Goal: Use online tool/utility

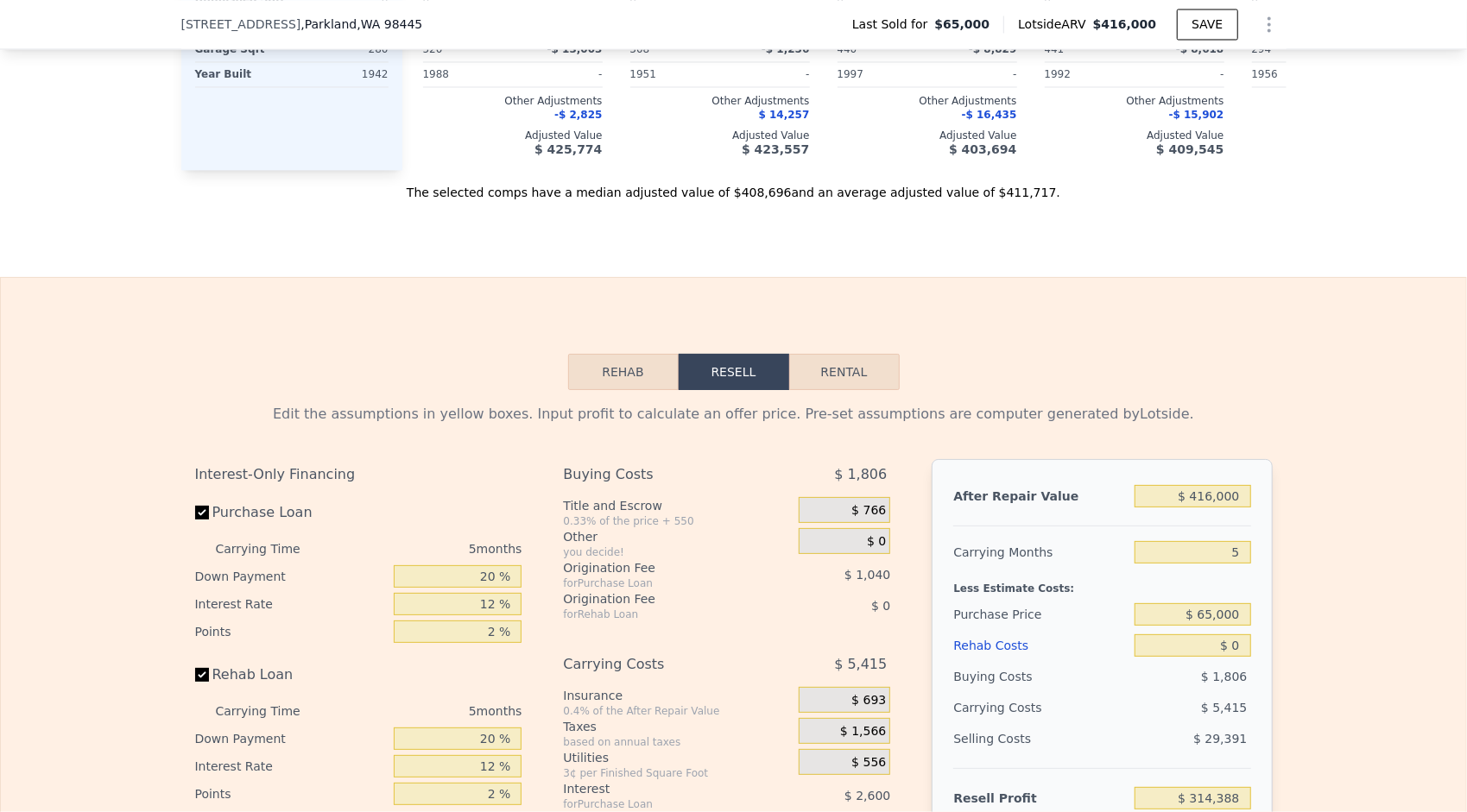
scroll to position [2366, 0]
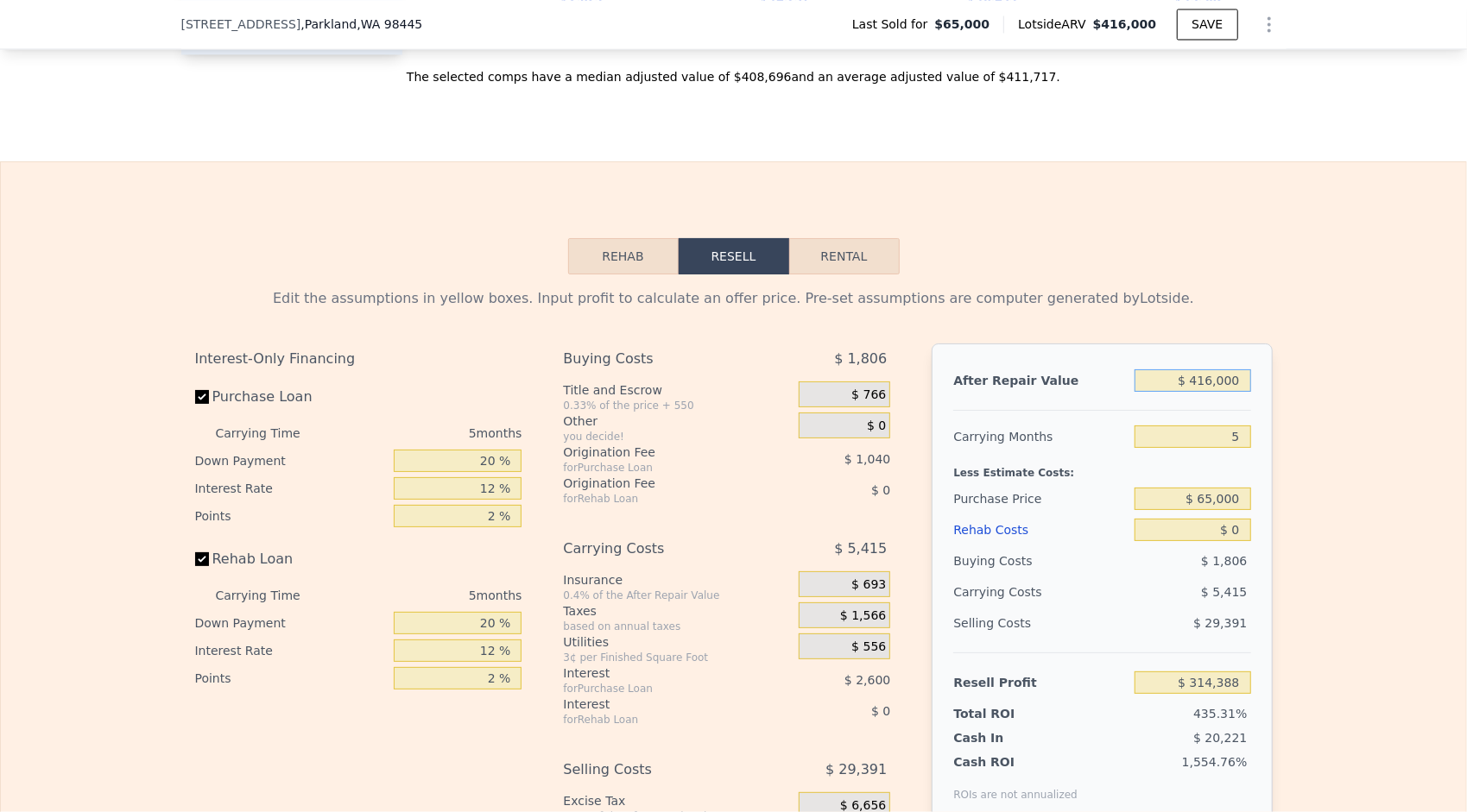
drag, startPoint x: 1239, startPoint y: 382, endPoint x: 1194, endPoint y: 381, distance: 45.0
click at [1194, 381] on input "$ 416,000" at bounding box center [1192, 381] width 116 height 23
type input "$ 4"
type input "-$ 72,074"
type input "$ 40"
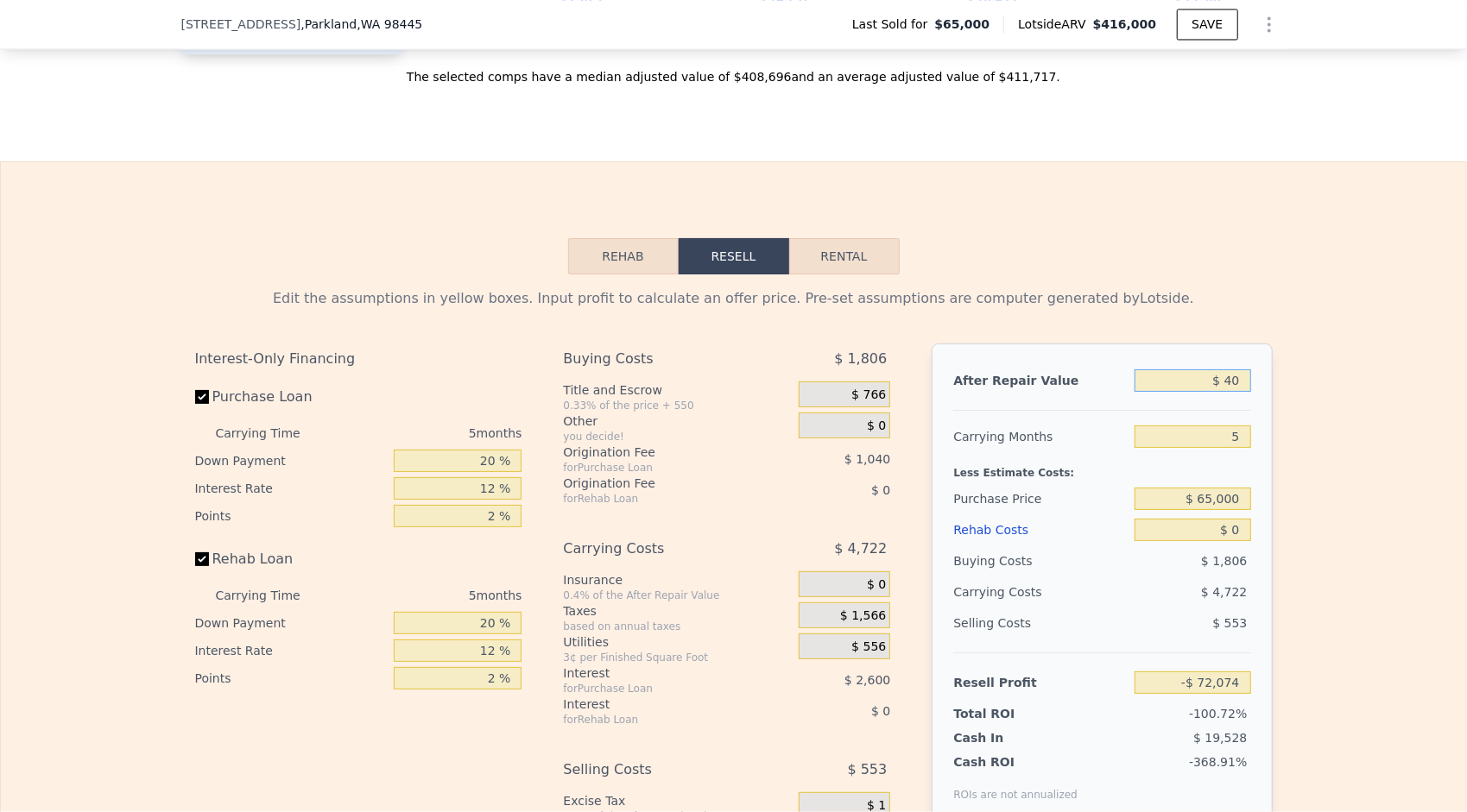
type input "-$ 72,041"
type input "$ 400"
type input "-$ 71,706"
type input "$ 4,000"
type input "-$ 68,362"
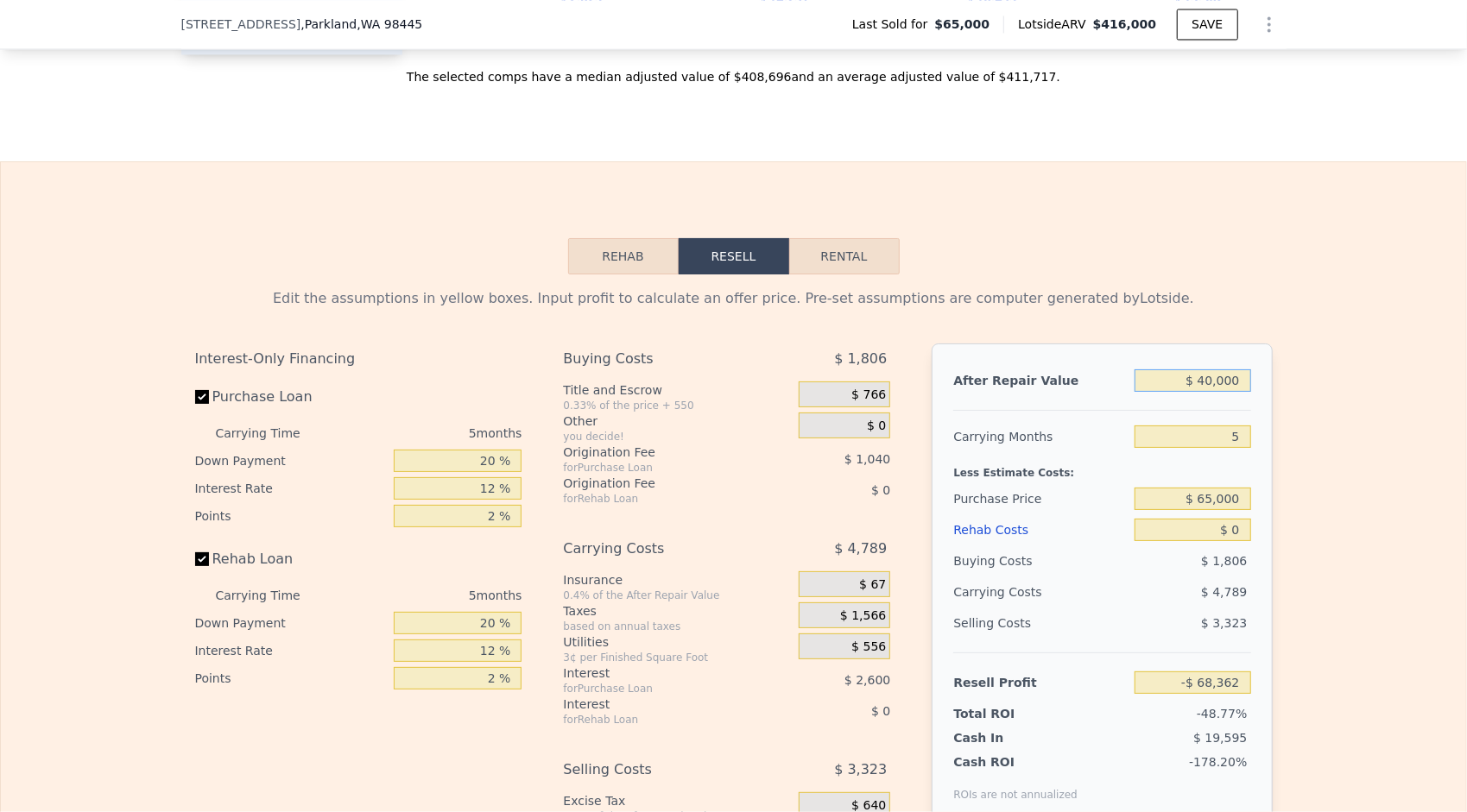
type input "$ 400,000"
type input "$ 299,523"
type input "$ 400,000"
drag, startPoint x: 1232, startPoint y: 435, endPoint x: 1223, endPoint y: 439, distance: 9.8
click at [1223, 439] on input "5" at bounding box center [1192, 437] width 116 height 23
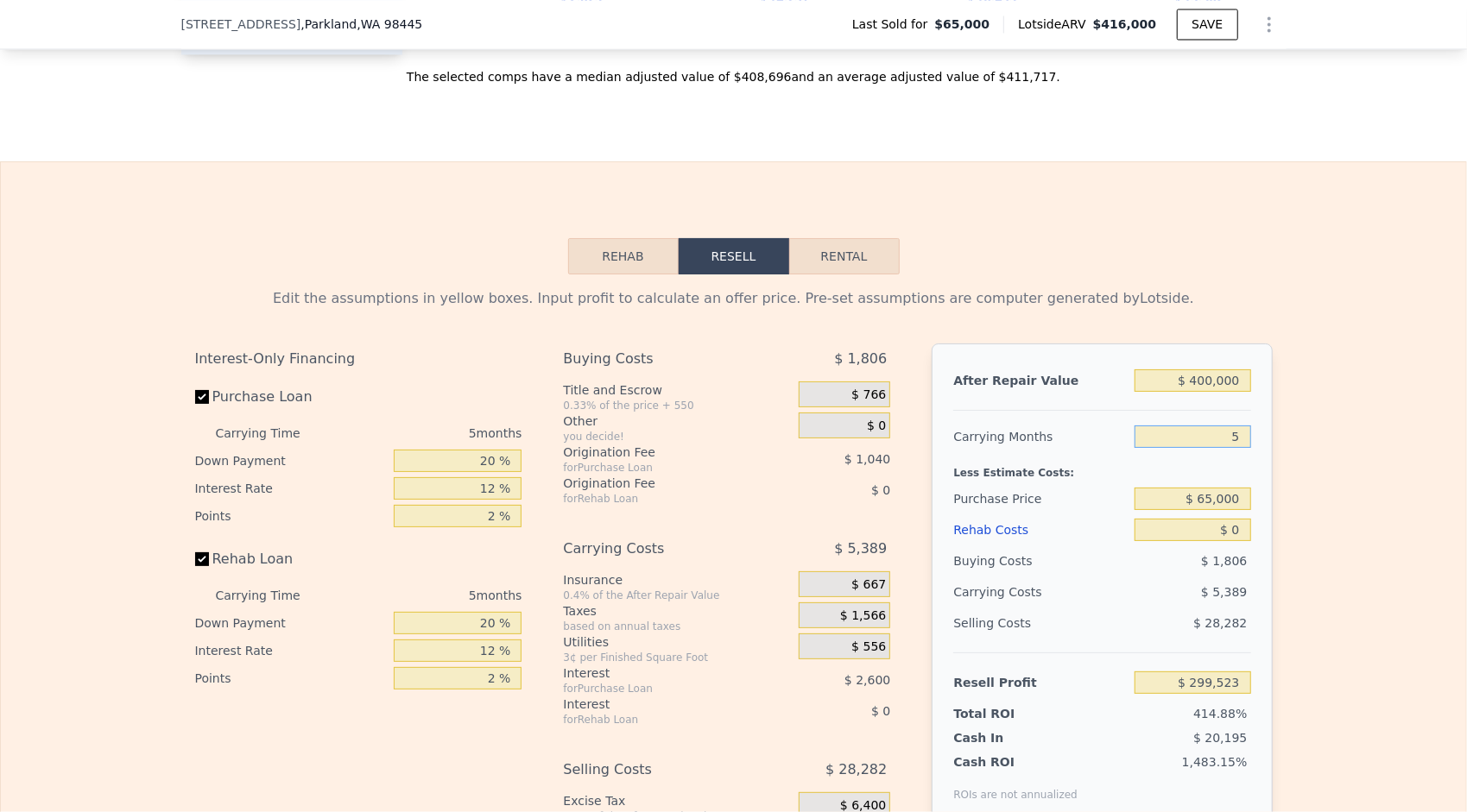
type input "8"
type input "$ 296,291"
type input "8"
click at [1282, 516] on div "Edit the assumptions in yellow boxes. Input profit to calculate an offer price.…" at bounding box center [734, 596] width 1465 height 642
drag, startPoint x: 1237, startPoint y: 500, endPoint x: 1197, endPoint y: 500, distance: 40.0
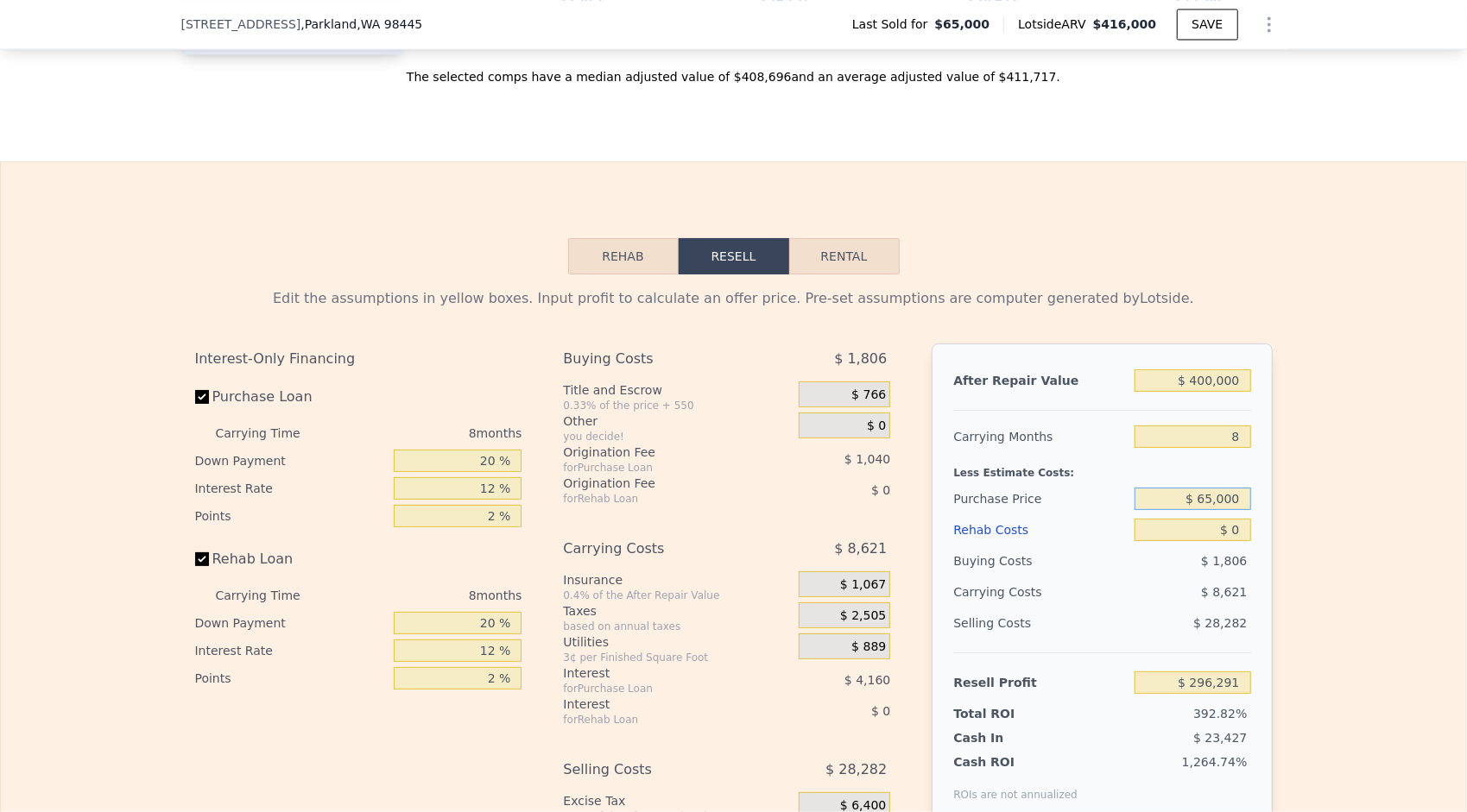
click at [1197, 500] on input "$ 65,000" at bounding box center [1192, 499] width 116 height 23
type input "$ 250,000"
click at [1274, 565] on div "Edit the assumptions in yellow boxes. Input profit to calculate an offer price.…" at bounding box center [734, 596] width 1105 height 642
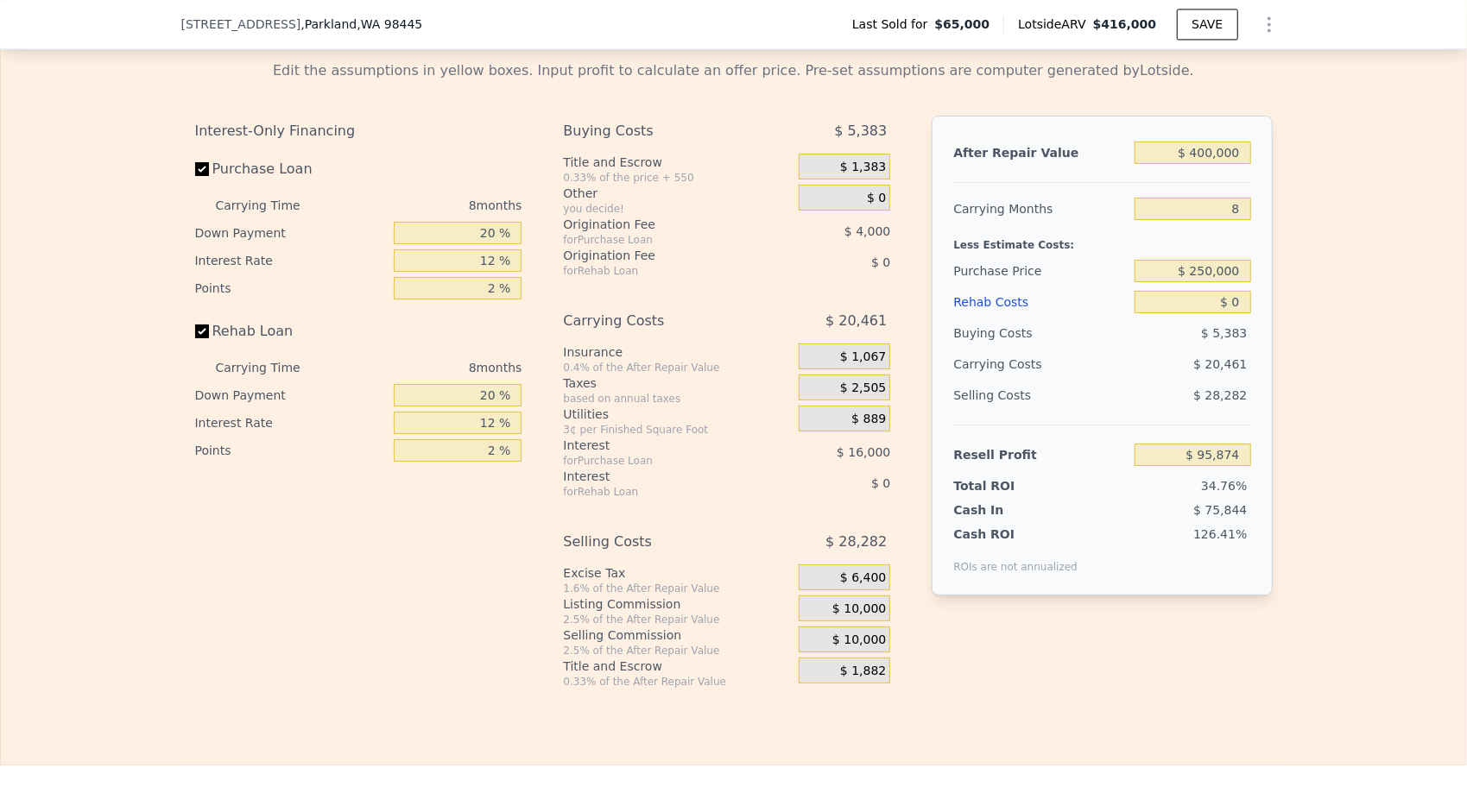
scroll to position [2598, 0]
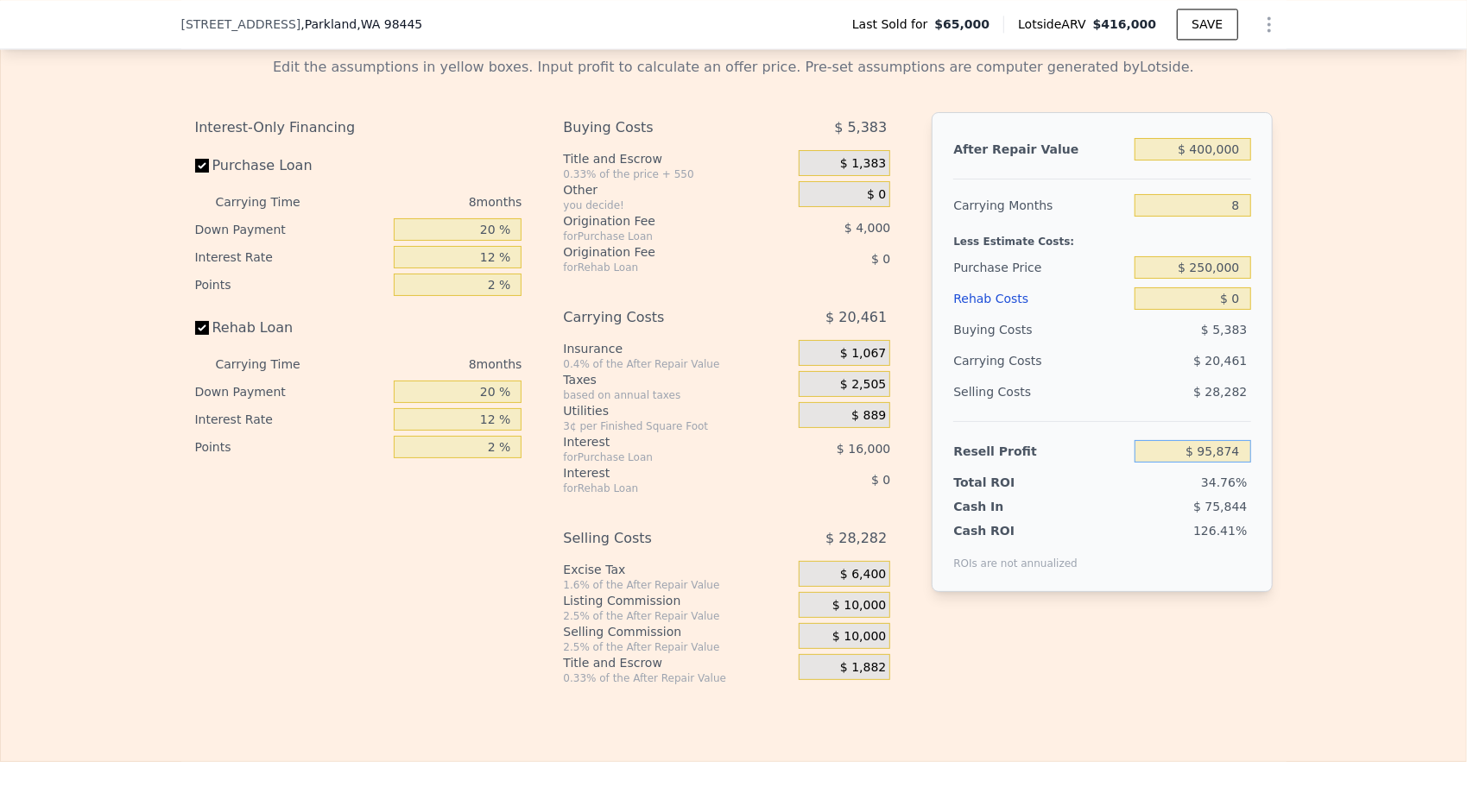
drag, startPoint x: 1233, startPoint y: 452, endPoint x: 1190, endPoint y: 454, distance: 43.0
click at [1190, 454] on input "$ 95,874" at bounding box center [1192, 452] width 116 height 23
type input "$ 75,000"
click at [1338, 561] on div "Edit the assumptions in yellow boxes. Input profit to calculate an offer price.…" at bounding box center [734, 364] width 1465 height 642
type input "$ 269,270"
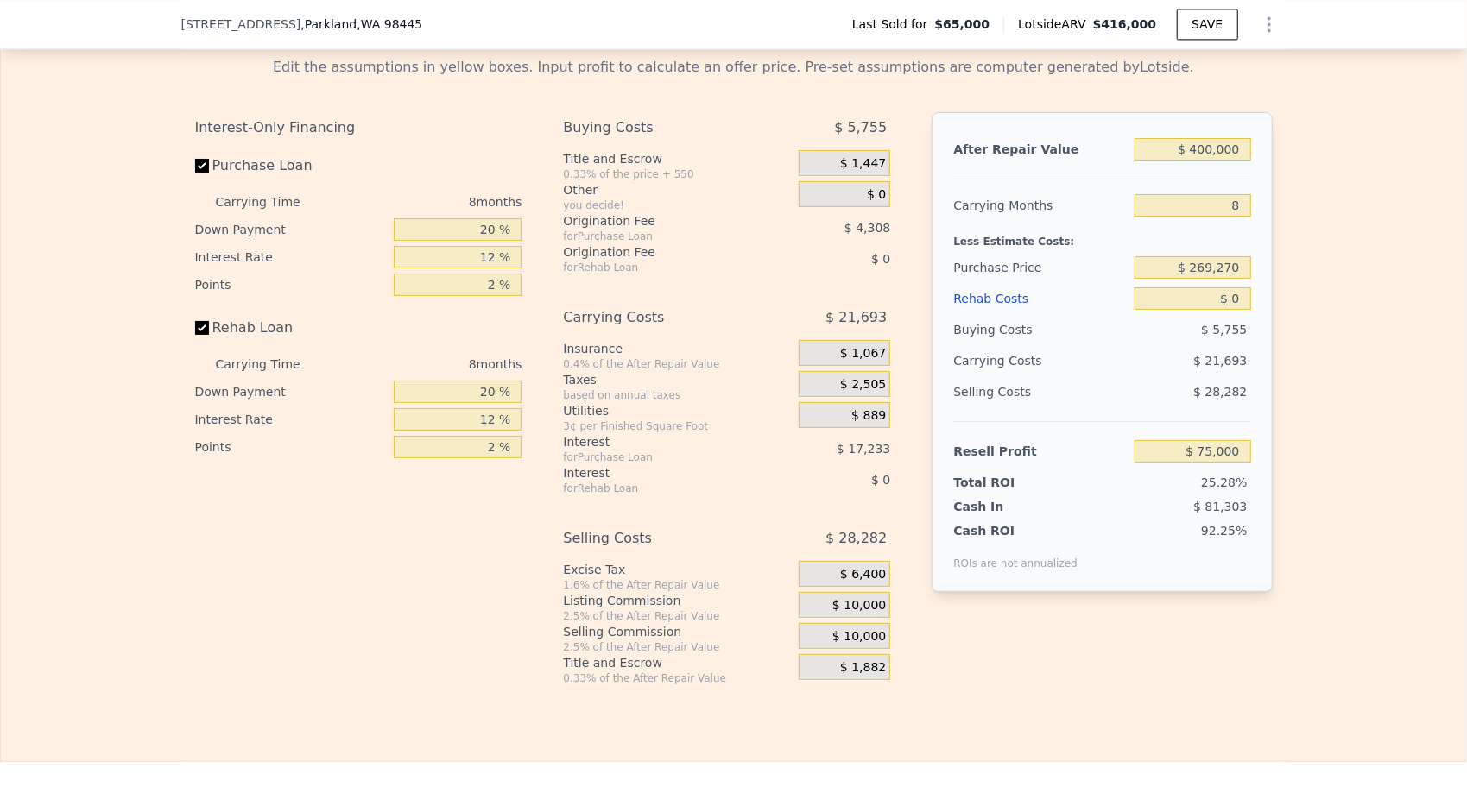
click at [847, 640] on span "$ 10,000" at bounding box center [859, 637] width 53 height 16
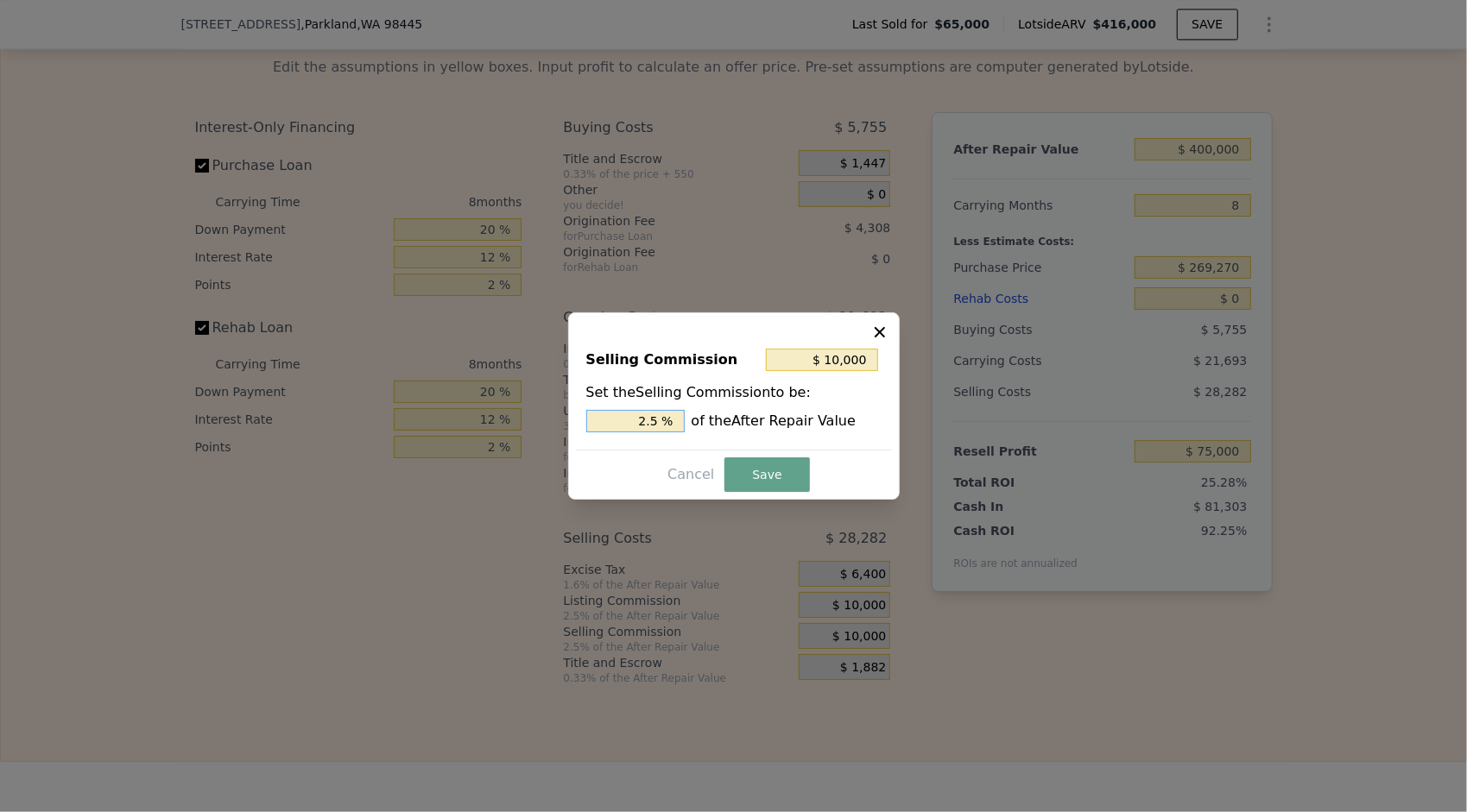
drag, startPoint x: 648, startPoint y: 423, endPoint x: 639, endPoint y: 429, distance: 10.8
click at [639, 429] on input "2.5 %" at bounding box center [635, 421] width 98 height 23
type input "$ 2,000"
type input "0.5 %"
click at [792, 462] on button "Save" at bounding box center [766, 474] width 85 height 34
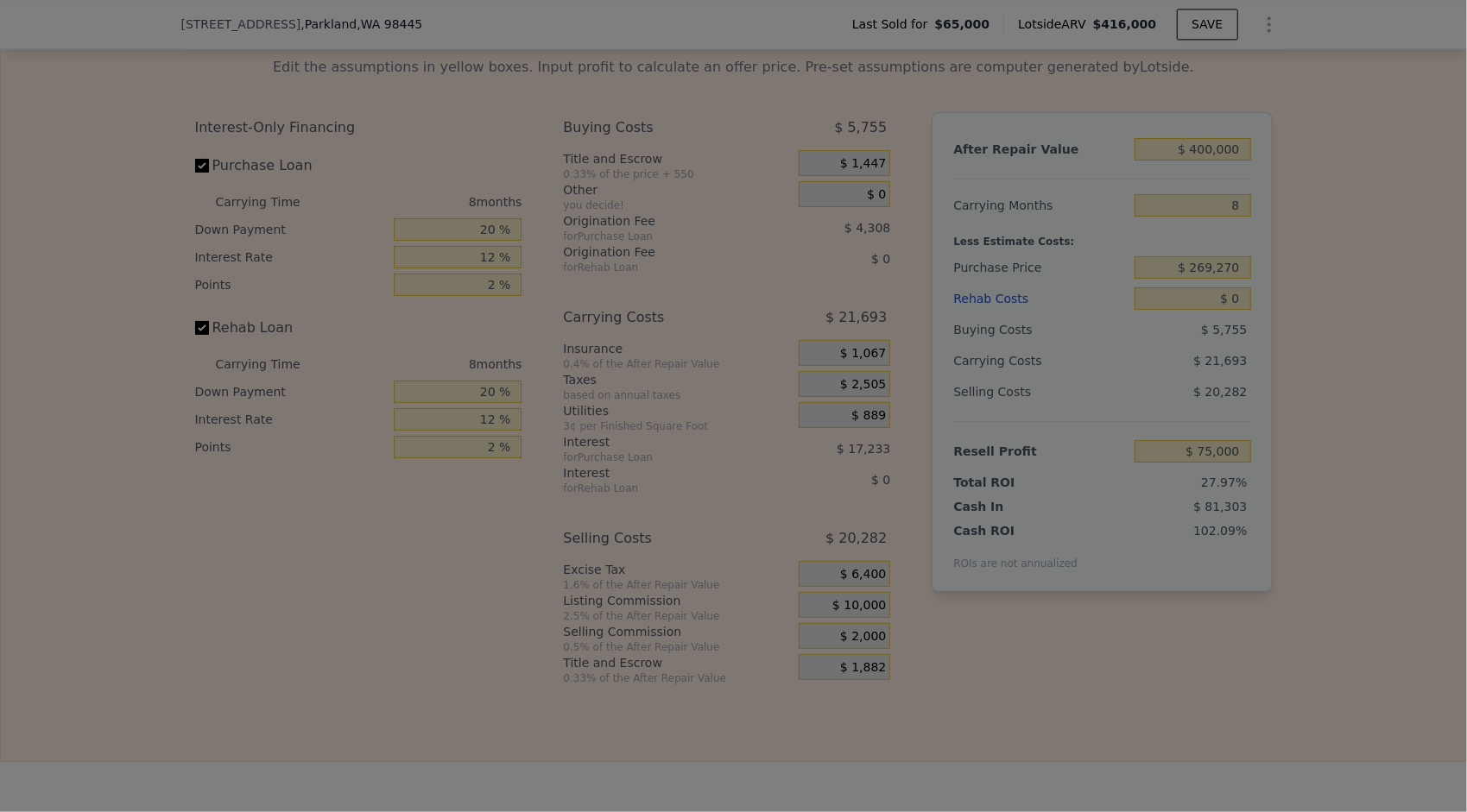
type input "$ 83,000"
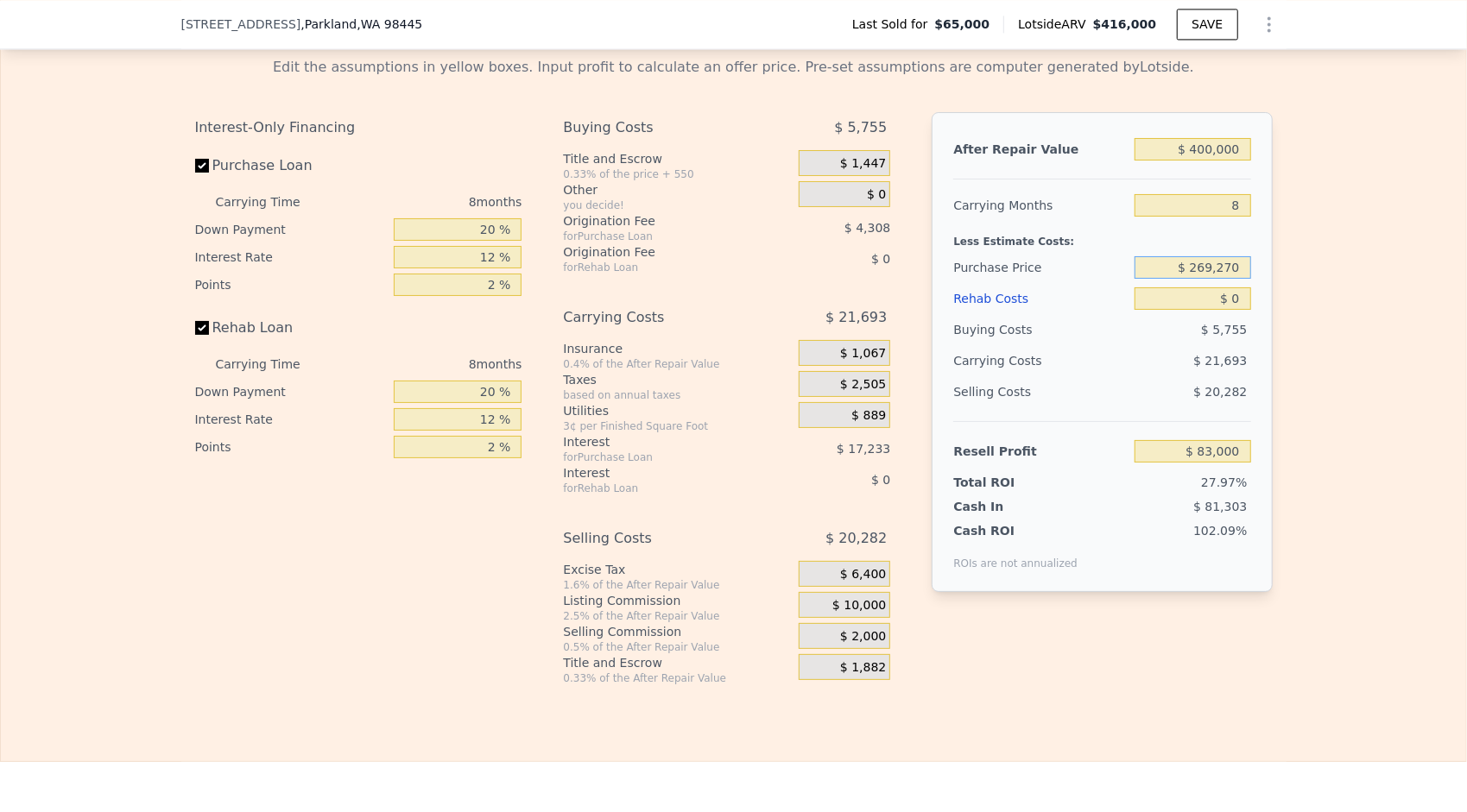
drag, startPoint x: 1235, startPoint y: 268, endPoint x: 1194, endPoint y: 272, distance: 41.2
click at [1194, 272] on input "$ 269,270" at bounding box center [1192, 268] width 116 height 23
type input "$ 250,000"
type input "$ 103,874"
click at [1289, 337] on div "Edit the assumptions in yellow boxes. Input profit to calculate an offer price.…" at bounding box center [734, 364] width 1465 height 642
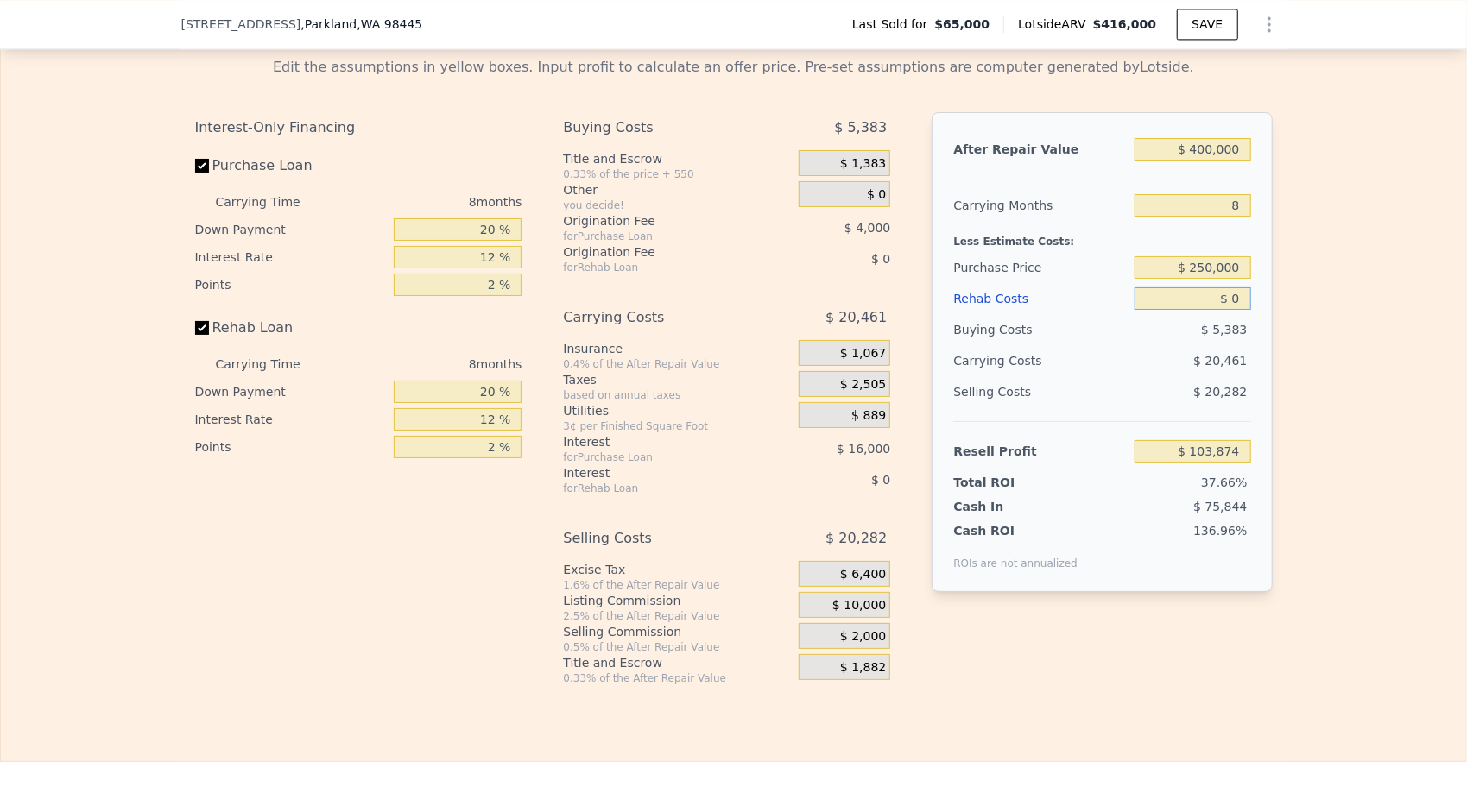
drag, startPoint x: 1234, startPoint y: 295, endPoint x: 1225, endPoint y: 295, distance: 9.0
click at [1225, 295] on input "$ 0" at bounding box center [1192, 298] width 116 height 23
type input "$ 7"
type input "$ 103,867"
type input "$ 75"
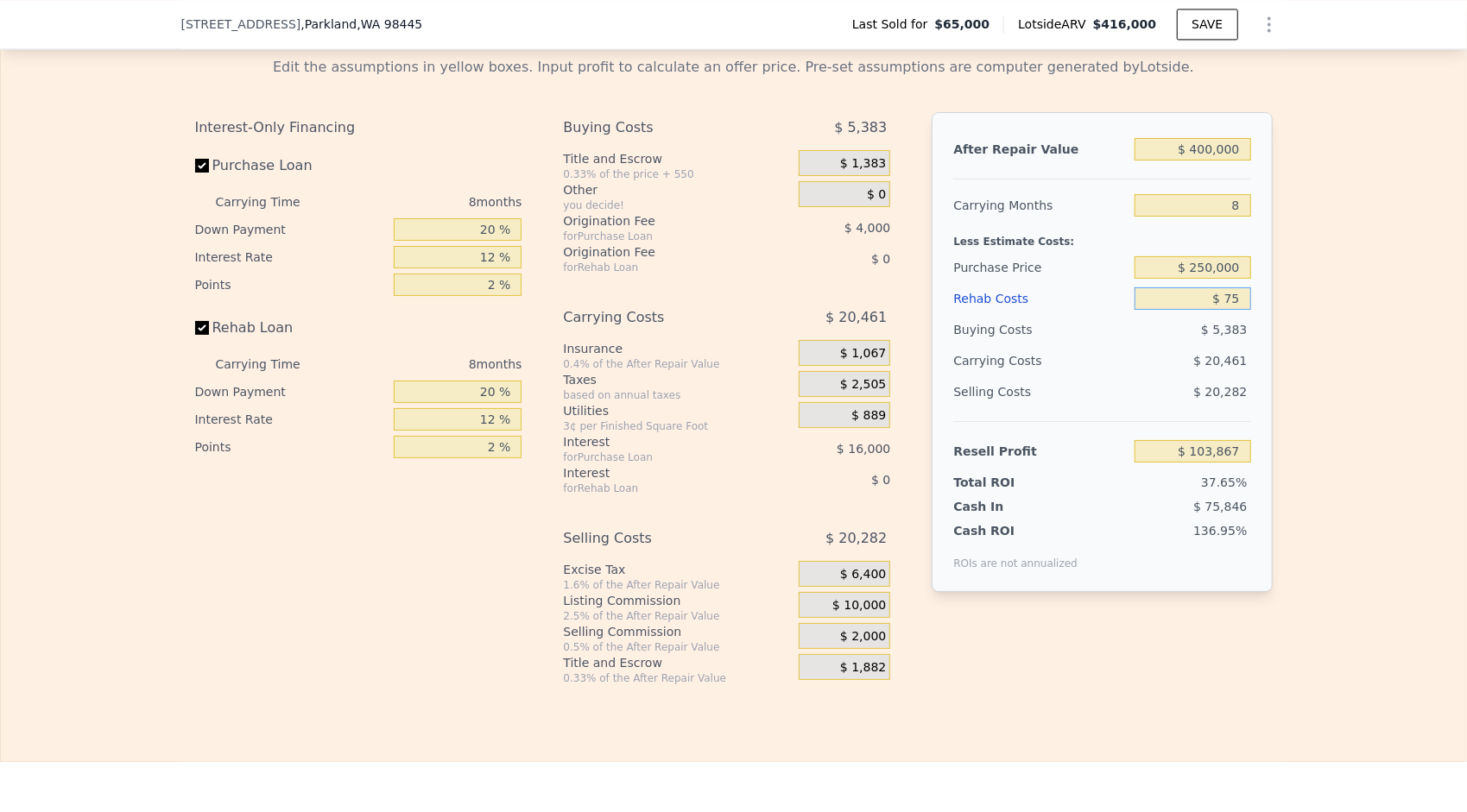
type input "$ 103,790"
type input "$ 7,500"
type input "$ 95,774"
type input "$ 75,000"
type input "$ 22,874"
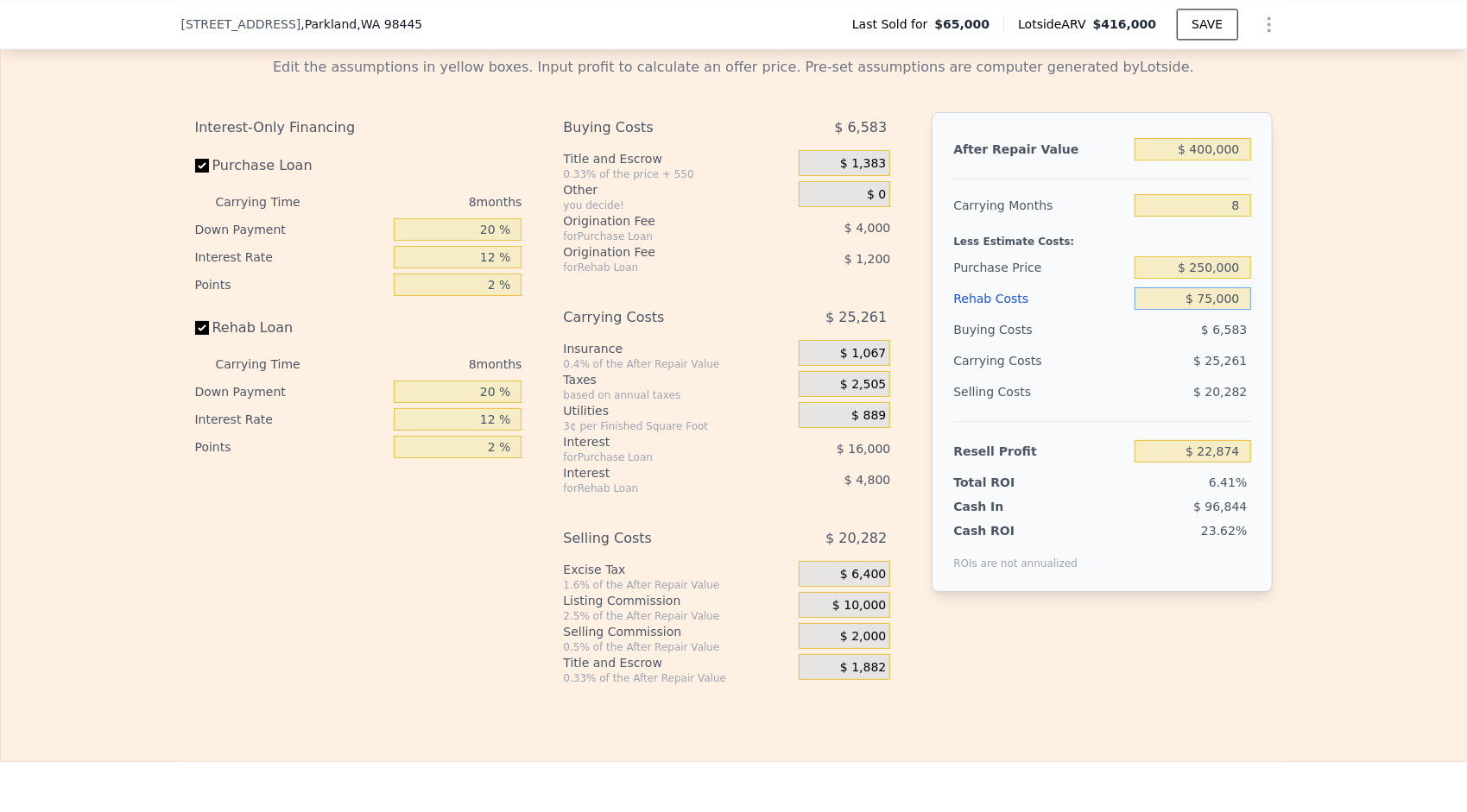
type input "$ 75,000"
click at [1285, 320] on div "Edit the assumptions in yellow boxes. Input profit to calculate an offer price.…" at bounding box center [734, 364] width 1465 height 642
drag, startPoint x: 1208, startPoint y: 150, endPoint x: 1198, endPoint y: 150, distance: 10.0
click at [1198, 150] on input "$ 400,000" at bounding box center [1192, 150] width 116 height 23
type input "$ 41,000"
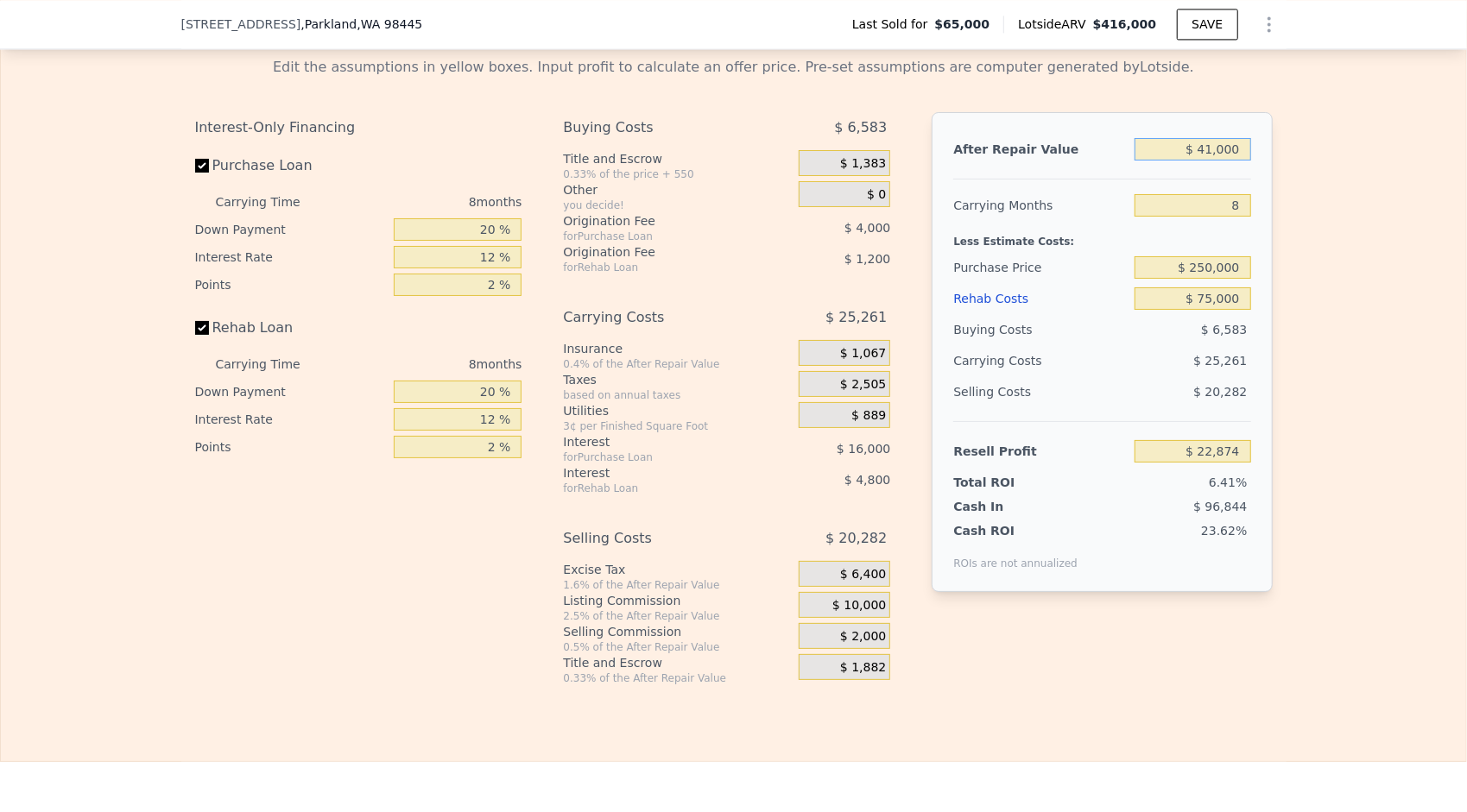
type input "-$ 317,459"
type input "$ 410,000"
type input "$ 32,355"
type input "$ 410,000"
click at [1285, 297] on div "Edit the assumptions in yellow boxes. Input profit to calculate an offer price.…" at bounding box center [734, 364] width 1465 height 642
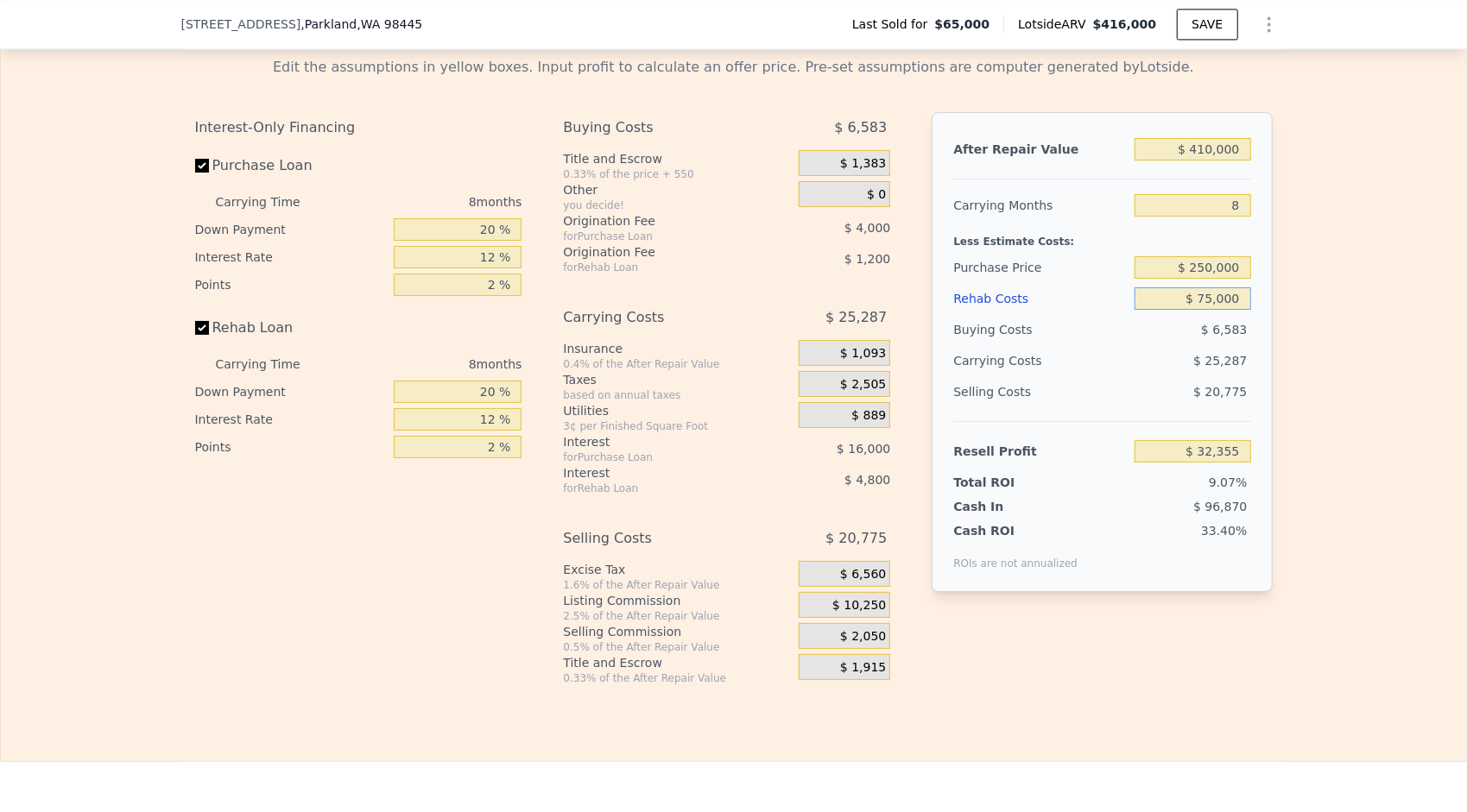
click at [1200, 297] on input "$ 75,000" at bounding box center [1192, 298] width 116 height 23
type input "$ 5,000"
type input "$ 107,955"
type input "$ 50,000"
type input "$ 59,355"
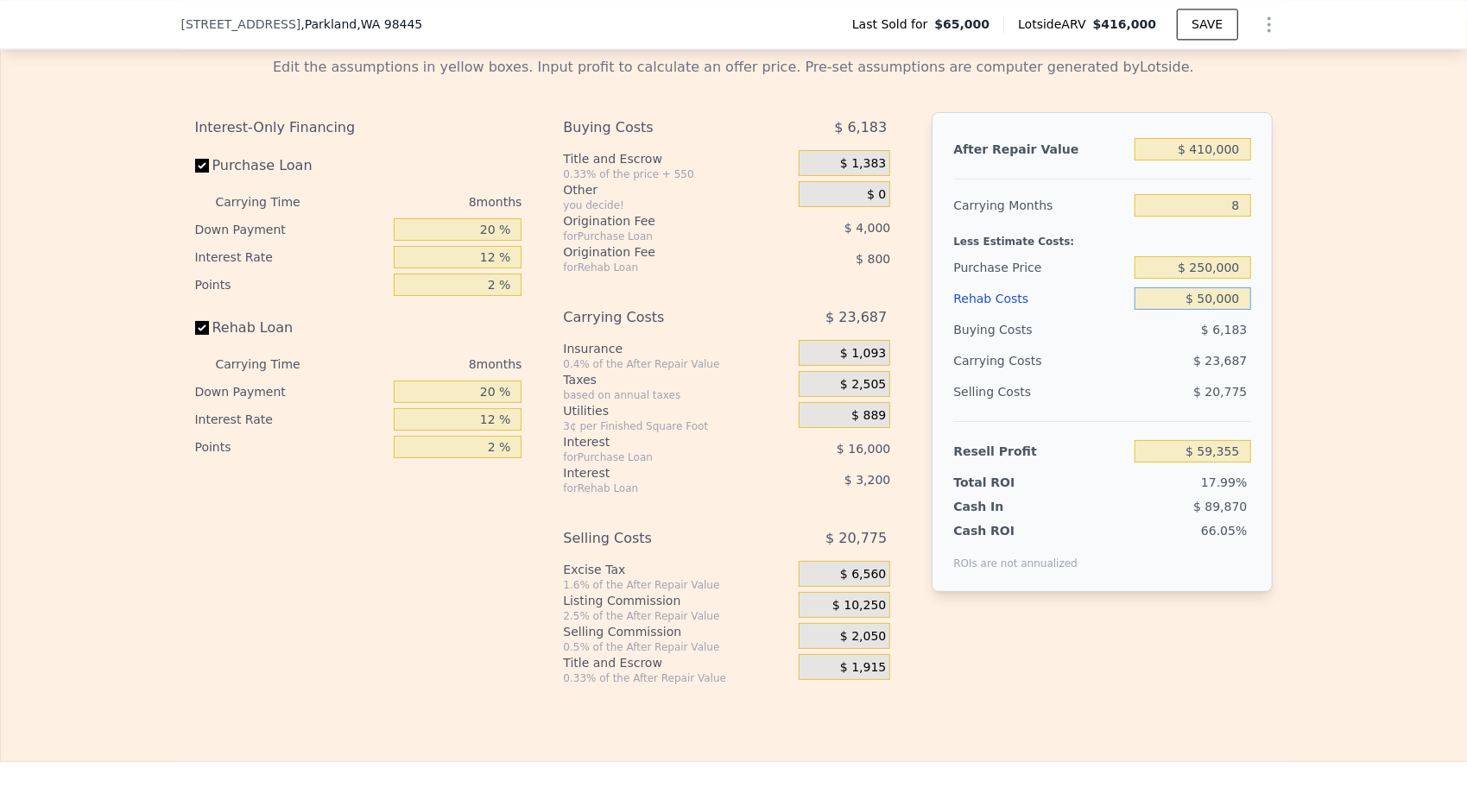
type input "$ 50,000"
click at [1267, 354] on div "Edit the assumptions in yellow boxes. Input profit to calculate an offer price.…" at bounding box center [734, 364] width 1105 height 642
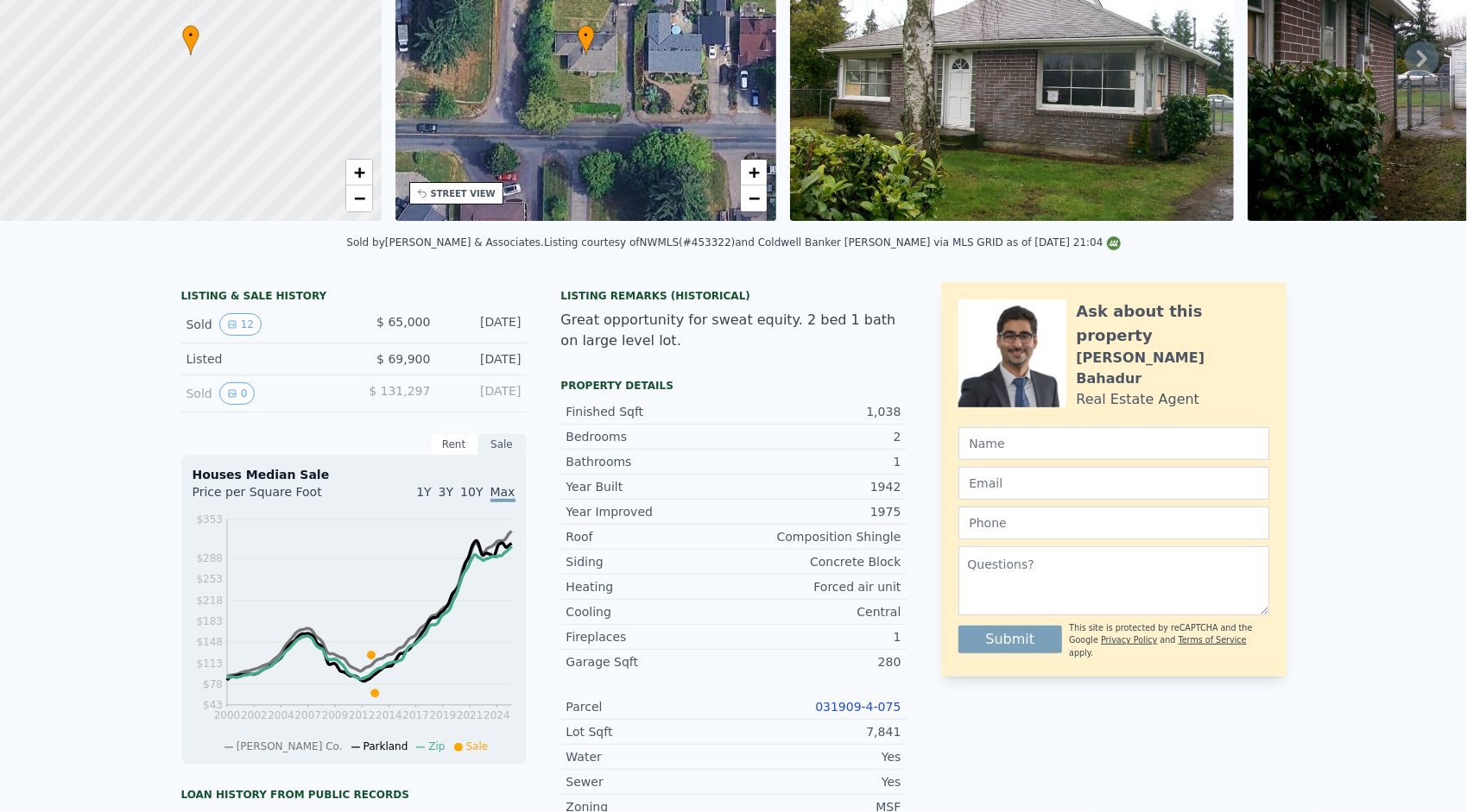
scroll to position [0, 0]
